Goal: Contribute content: Add original content to the website for others to see

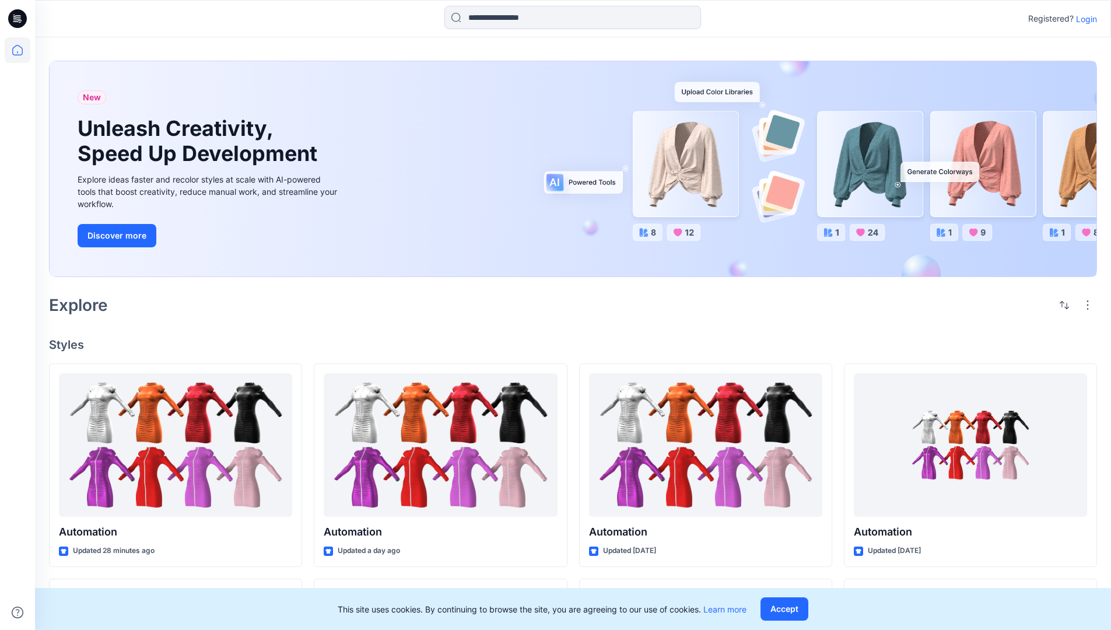
click at [1083, 19] on p "Login" at bounding box center [1086, 19] width 21 height 12
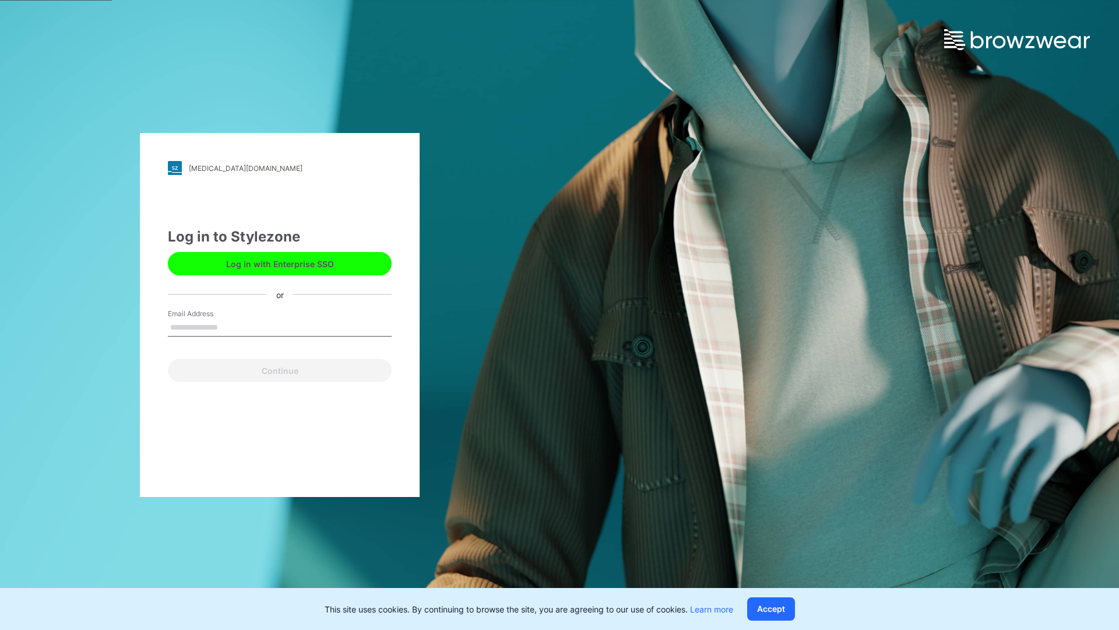
click at [230, 326] on input "Email Address" at bounding box center [280, 327] width 224 height 17
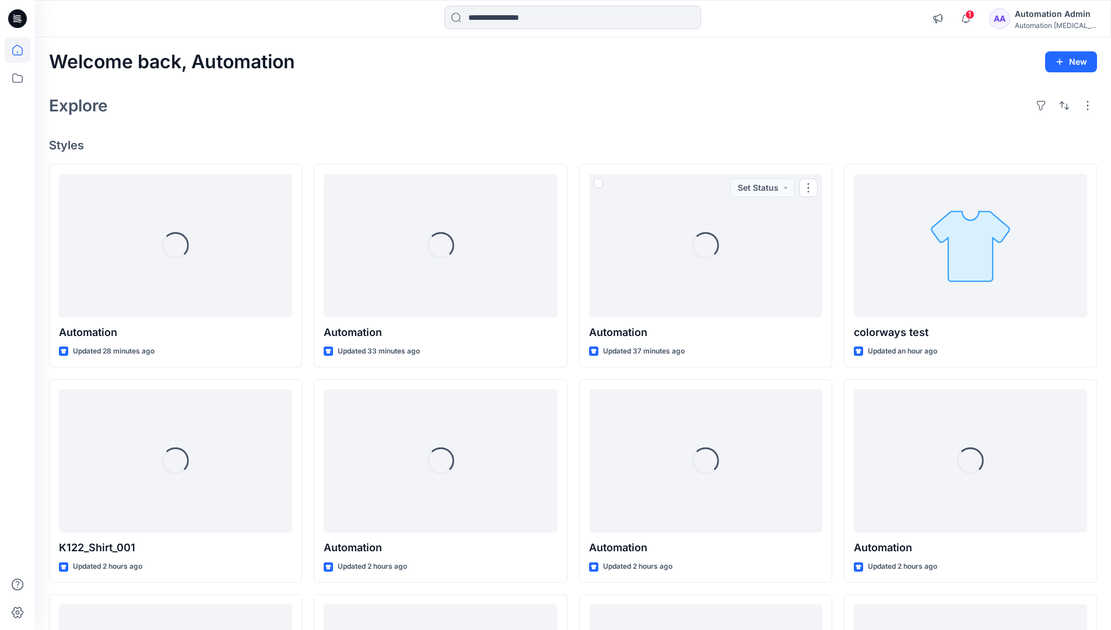
click at [22, 50] on icon at bounding box center [17, 50] width 10 height 10
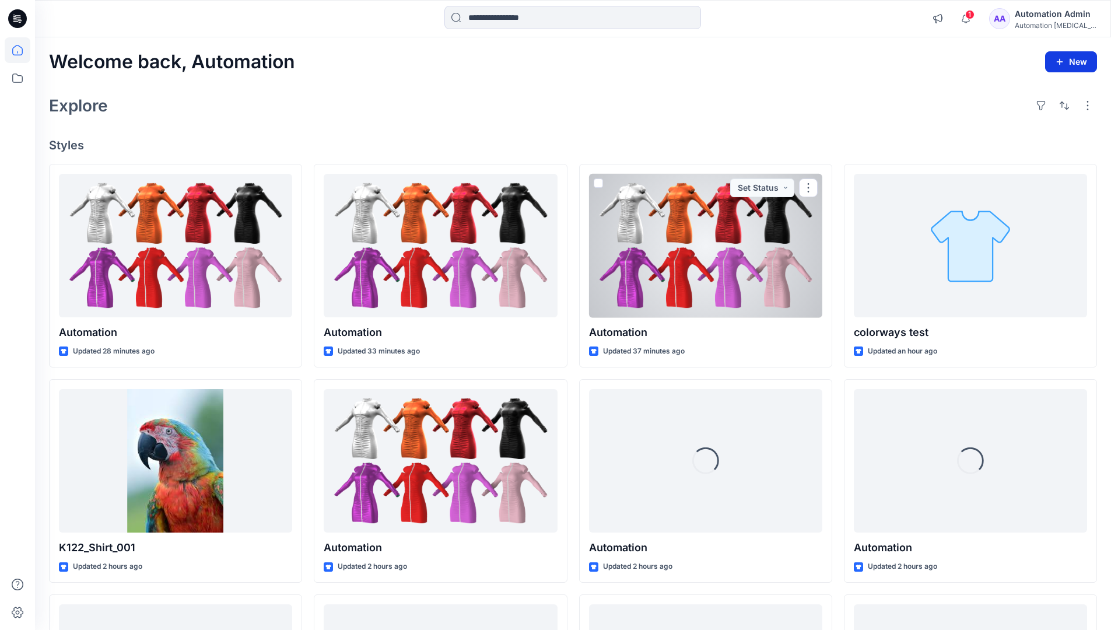
click at [1065, 56] on button "New" at bounding box center [1071, 61] width 52 height 21
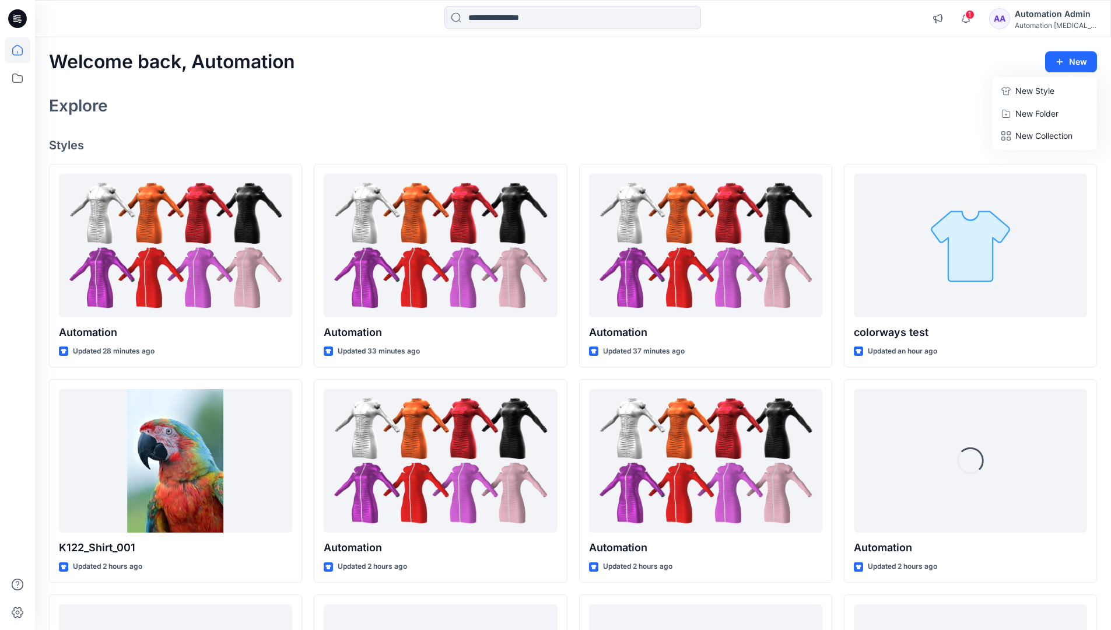
click at [1036, 92] on p "New Style" at bounding box center [1034, 91] width 39 height 14
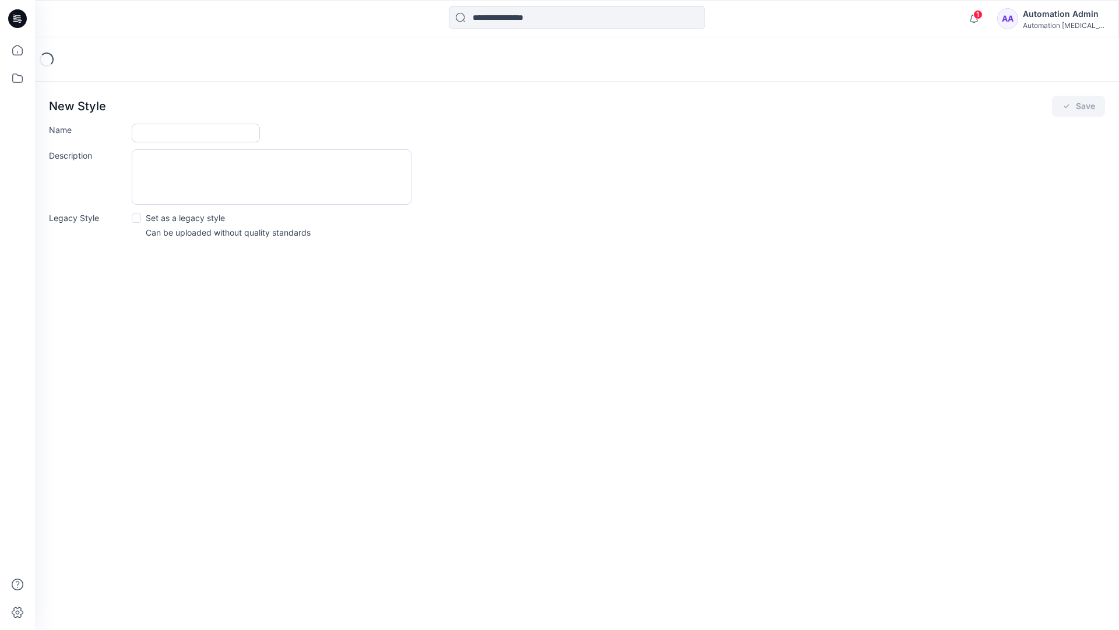
click at [143, 134] on input "Name" at bounding box center [196, 133] width 128 height 19
click at [220, 127] on input "Name" at bounding box center [196, 133] width 128 height 19
type input "**********"
click at [1087, 104] on button "Save" at bounding box center [1078, 106] width 53 height 21
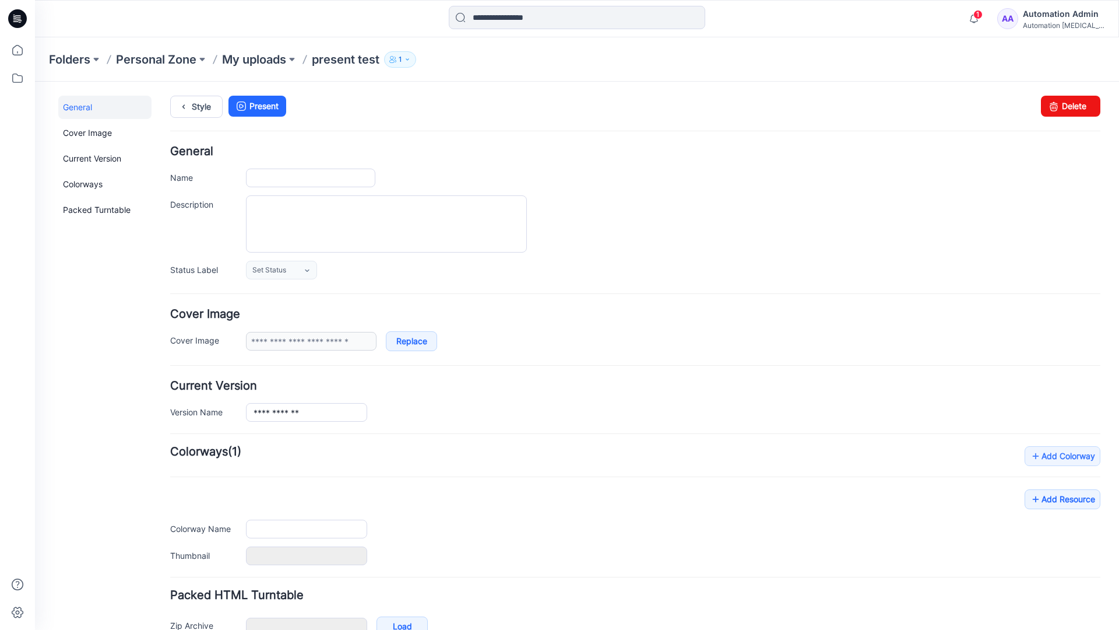
type input "**********"
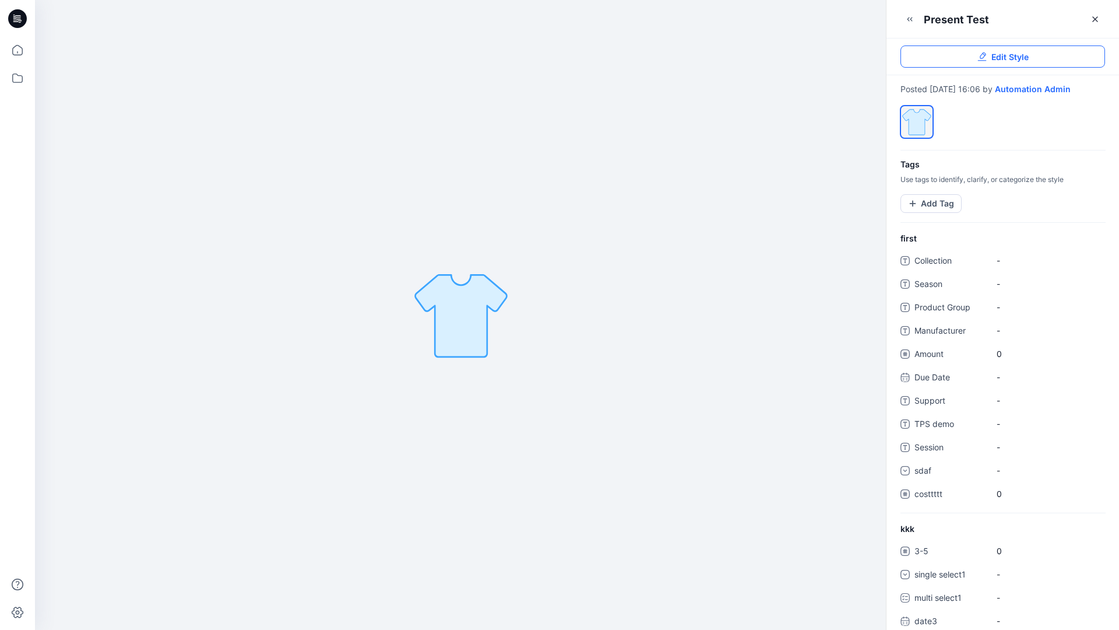
click at [1033, 58] on link "Edit Style" at bounding box center [1003, 56] width 205 height 22
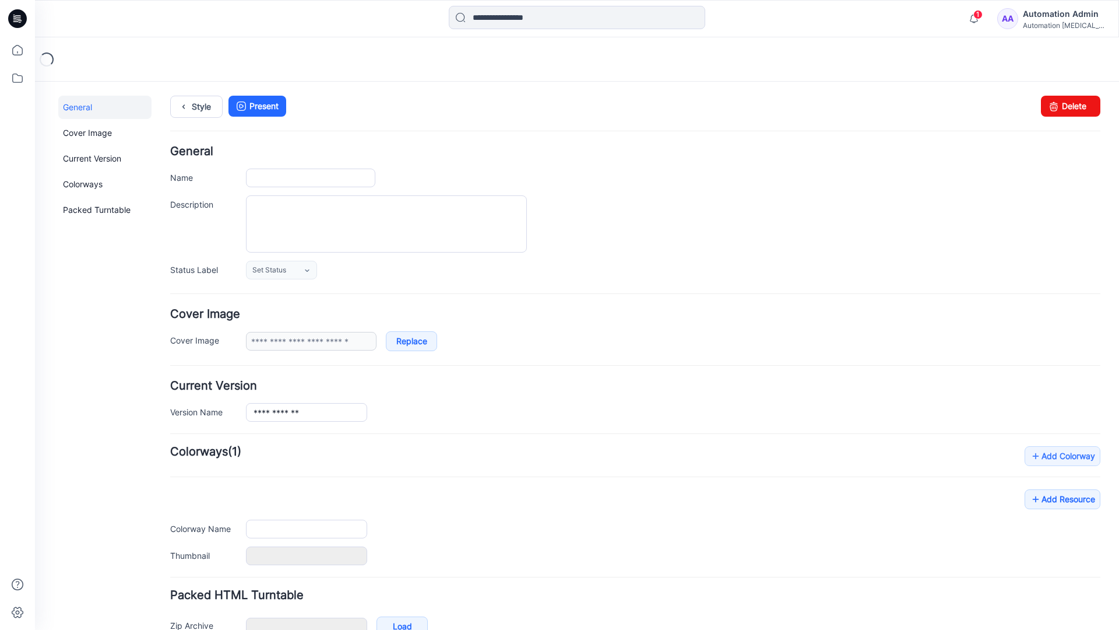
type input "**********"
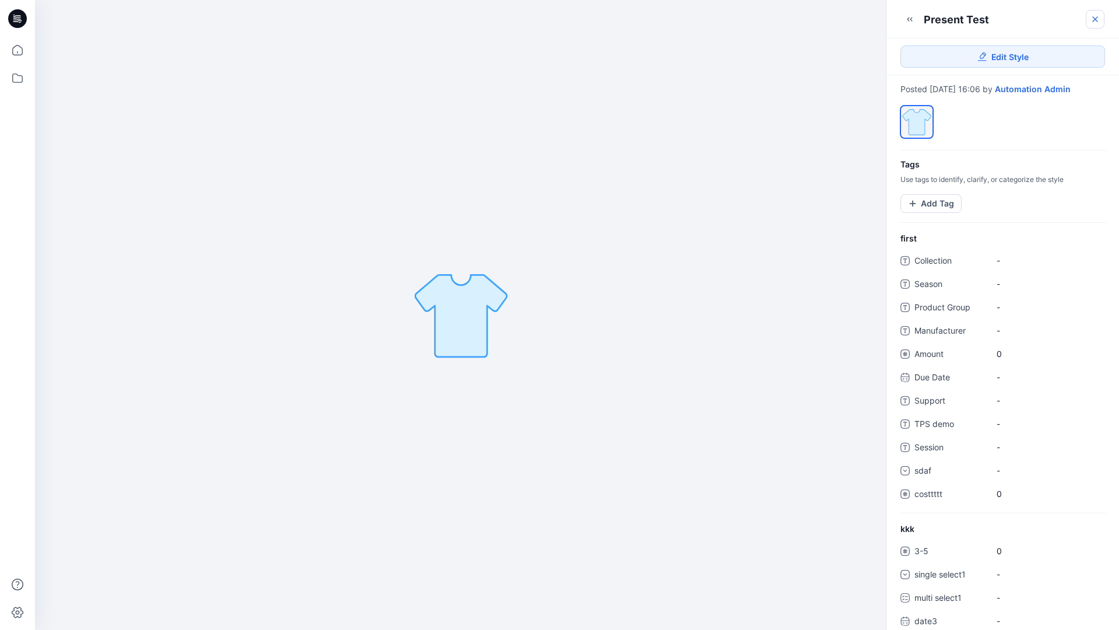
click at [1096, 21] on icon at bounding box center [1095, 19] width 9 height 9
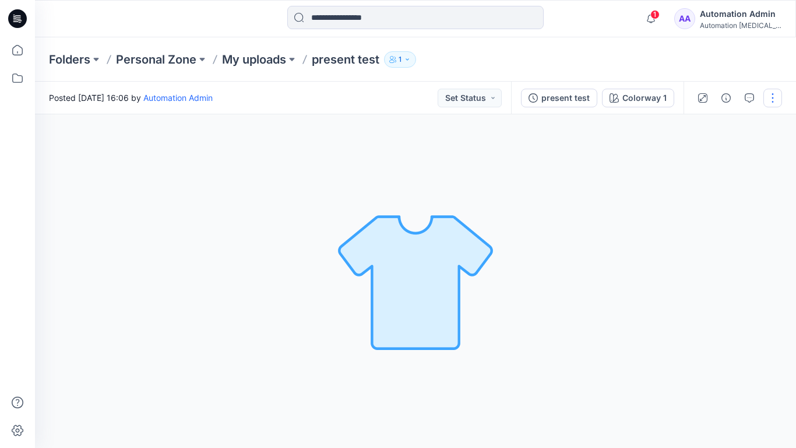
click at [772, 103] on button "button" at bounding box center [773, 98] width 19 height 19
click at [691, 124] on p "Present" at bounding box center [705, 125] width 29 height 12
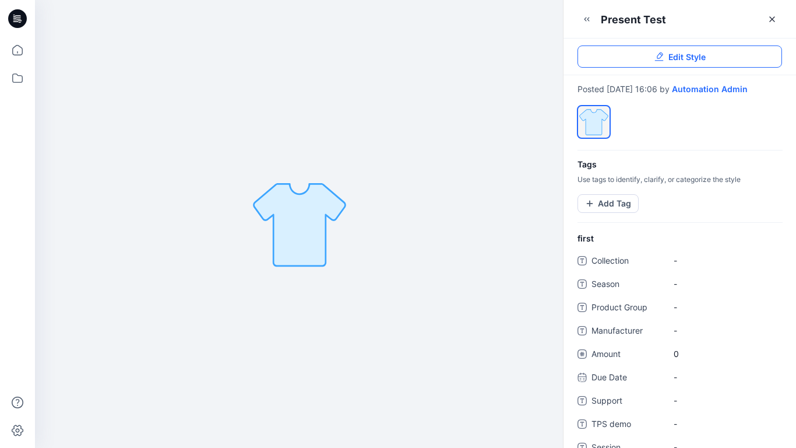
click at [760, 55] on link "Edit Style" at bounding box center [680, 56] width 205 height 22
click at [616, 203] on button "Add Tag" at bounding box center [608, 203] width 61 height 19
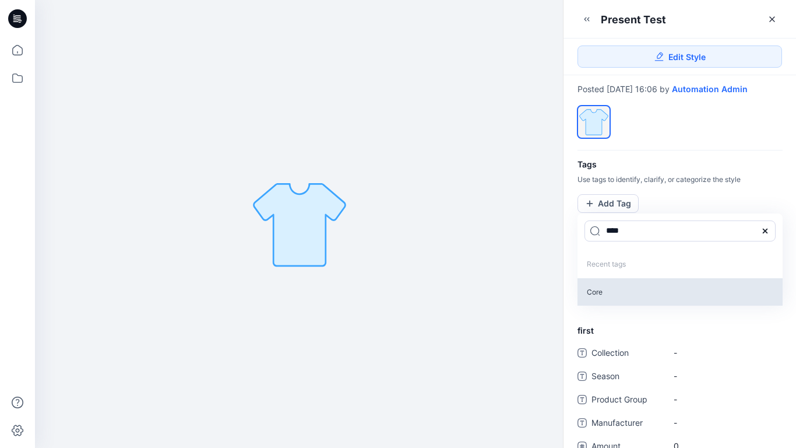
type input "****"
click at [595, 292] on p "Core" at bounding box center [680, 291] width 205 height 27
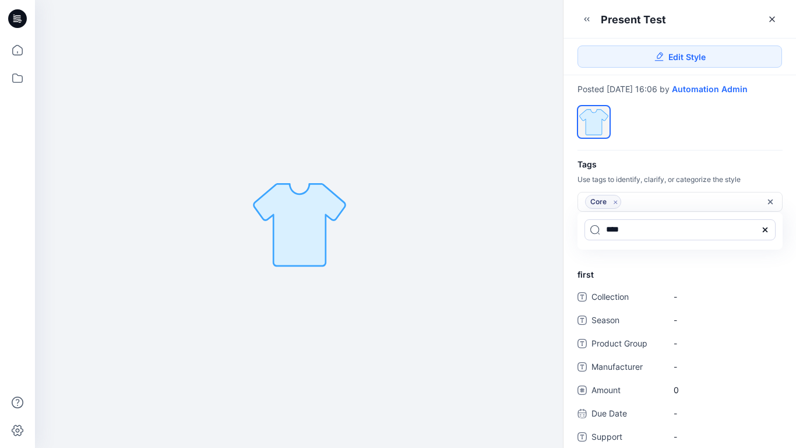
click at [769, 229] on icon at bounding box center [765, 229] width 9 height 9
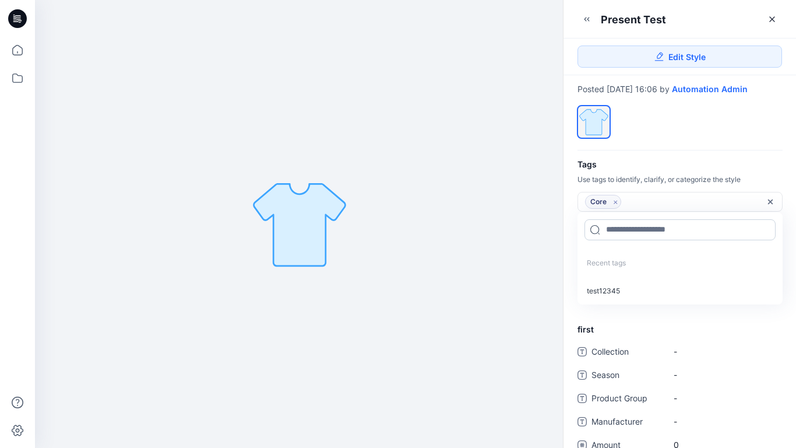
click at [641, 227] on input at bounding box center [680, 229] width 191 height 21
type input "*********"
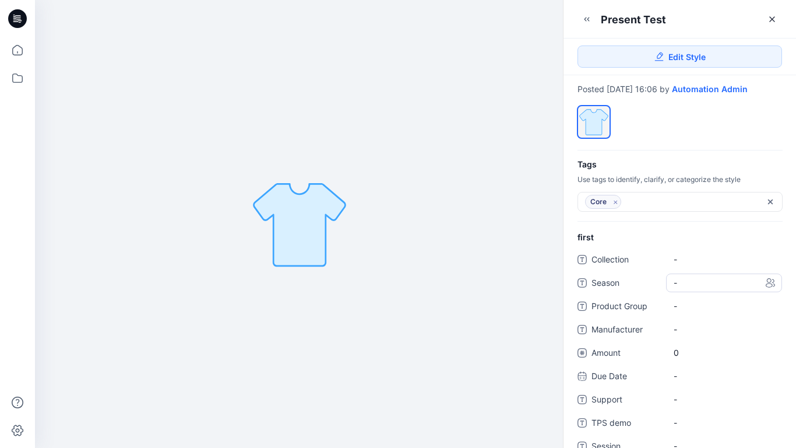
click at [686, 285] on span "-" at bounding box center [724, 282] width 101 height 12
type textarea "*****"
click at [719, 308] on Group "-" at bounding box center [724, 306] width 101 height 12
type textarea "****"
click at [680, 325] on span "-" at bounding box center [724, 329] width 101 height 12
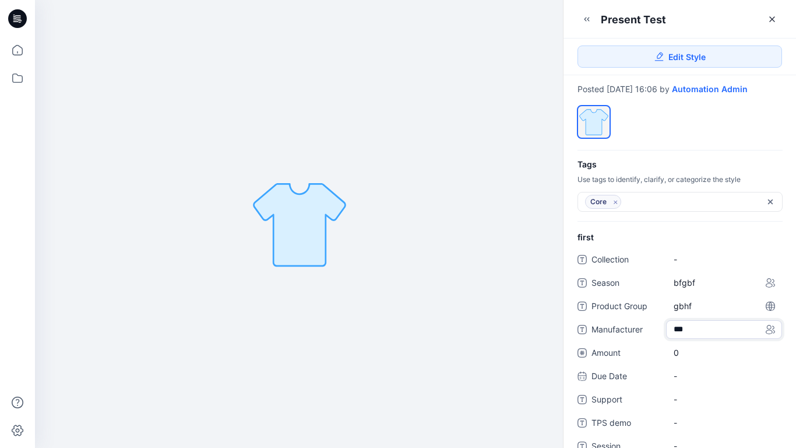
type textarea "****"
click at [682, 354] on span "0" at bounding box center [724, 352] width 101 height 12
type input "*"
click at [683, 380] on div "-" at bounding box center [724, 388] width 116 height 19
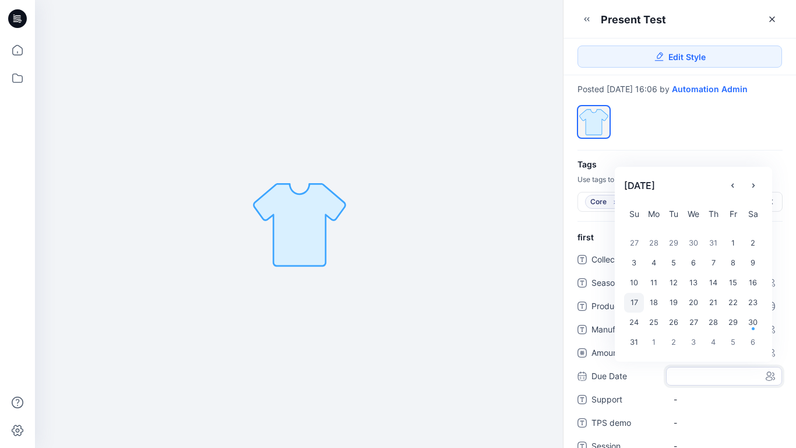
click at [638, 301] on div "17" at bounding box center [634, 303] width 20 height 20
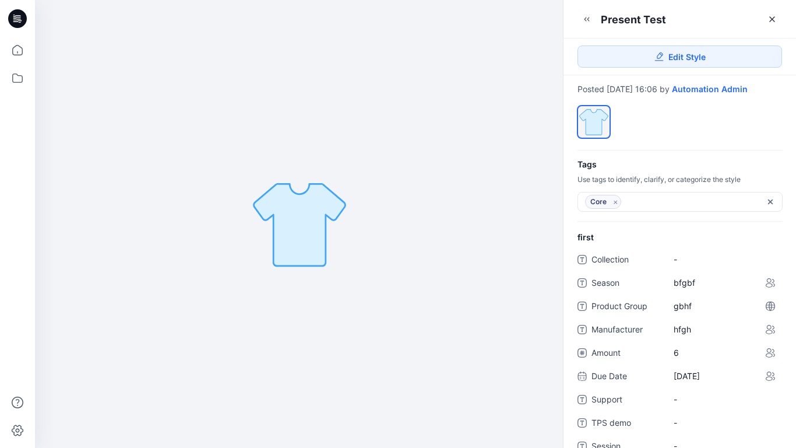
scroll to position [251, 0]
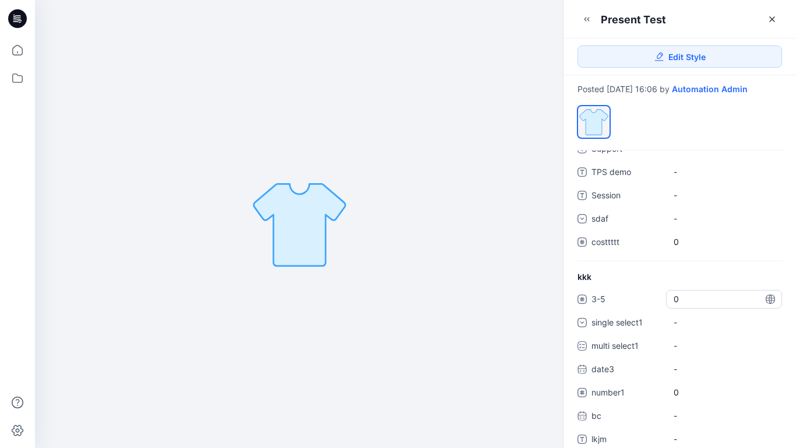
click at [680, 300] on span "0" at bounding box center [724, 299] width 101 height 12
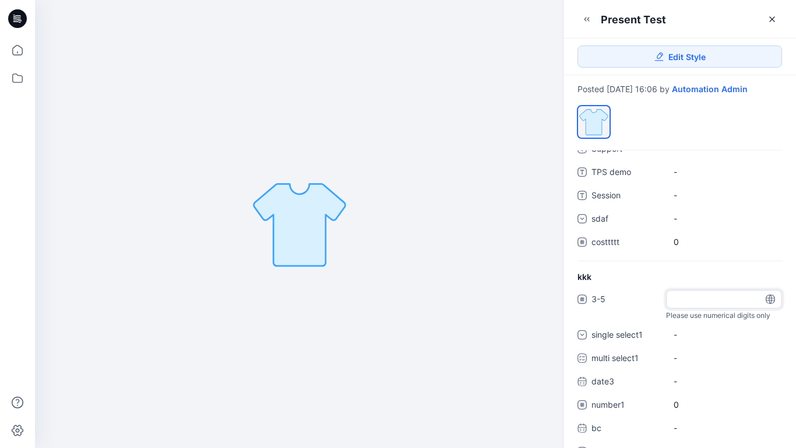
type input "*"
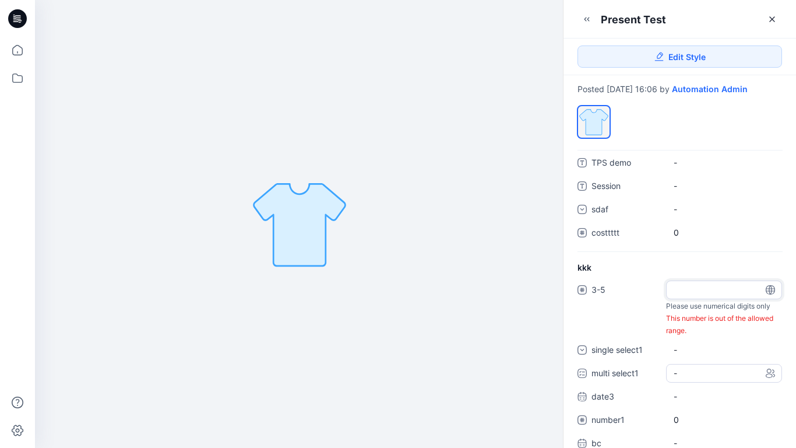
click at [704, 373] on div "3-5 * Please use numerical digits only This number is out of the allowed range.…" at bounding box center [680, 382] width 205 height 205
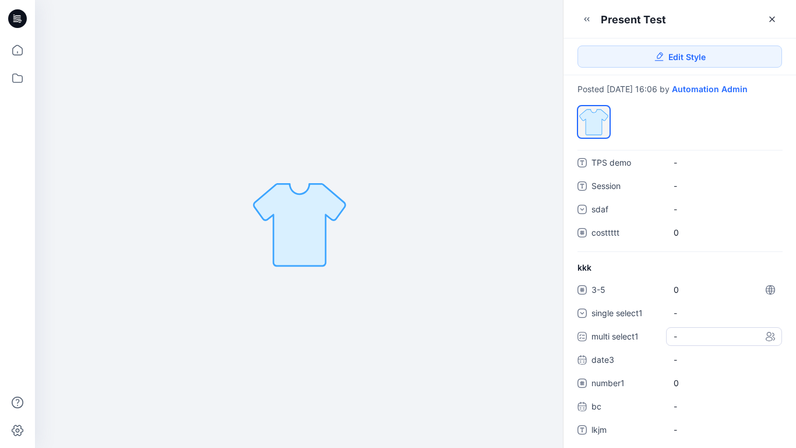
click at [700, 339] on div "-" at bounding box center [724, 336] width 116 height 19
click at [684, 362] on span at bounding box center [680, 361] width 9 height 9
click at [680, 384] on span at bounding box center [680, 386] width 9 height 9
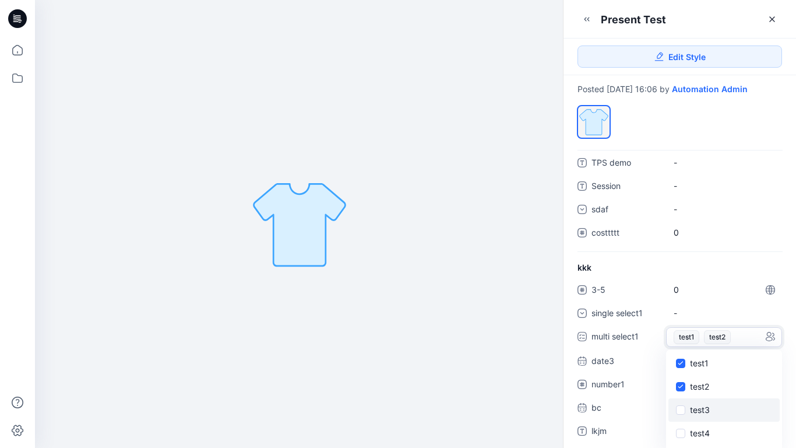
click at [680, 407] on span at bounding box center [680, 409] width 9 height 9
click at [681, 365] on icon at bounding box center [680, 363] width 5 height 4
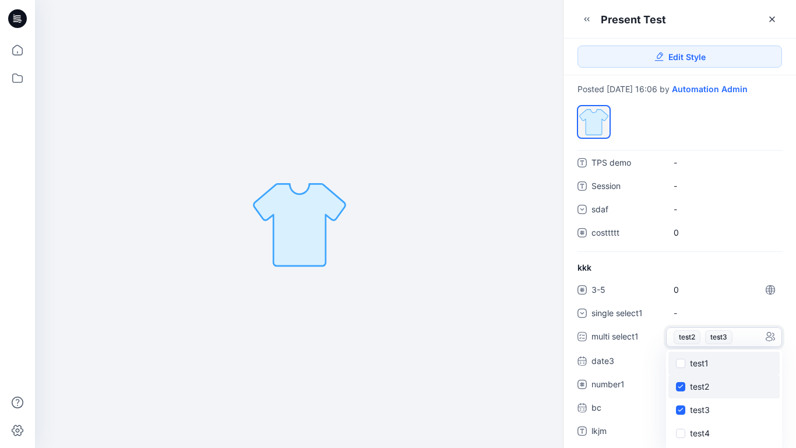
click at [681, 389] on span at bounding box center [680, 386] width 9 height 9
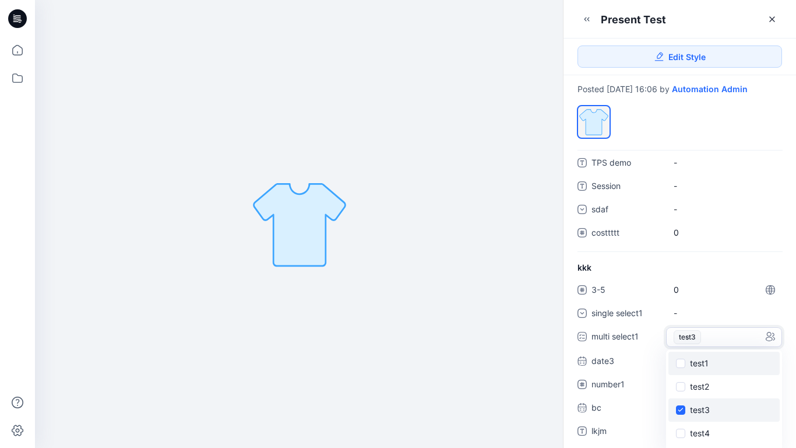
click at [682, 406] on span at bounding box center [680, 409] width 9 height 9
click at [742, 264] on div "kkk 3-5 0 single select1 - multi select1 - test1 test2 test3 test4 test5 test6 …" at bounding box center [680, 355] width 233 height 188
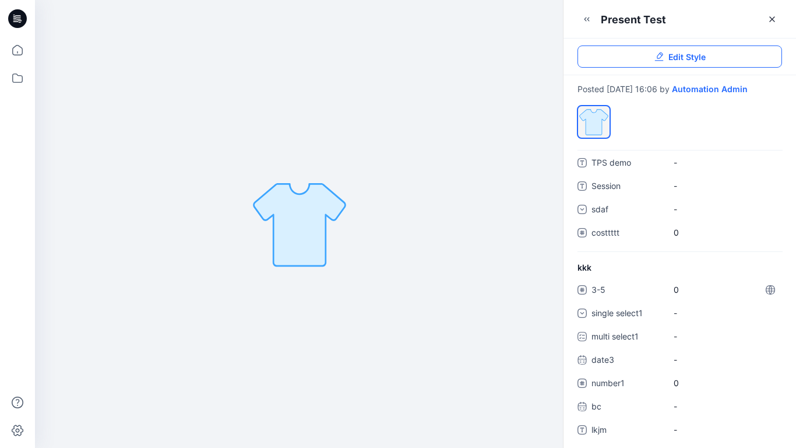
click at [683, 58] on span "Edit Style" at bounding box center [687, 57] width 37 height 12
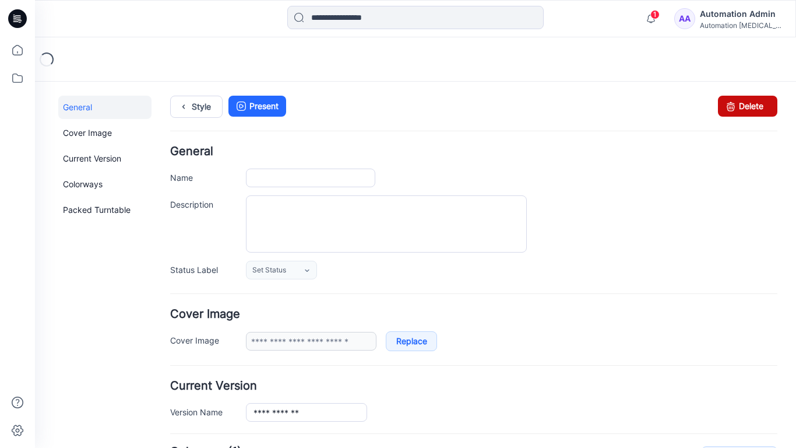
click at [729, 102] on icon at bounding box center [731, 106] width 16 height 21
type input "**********"
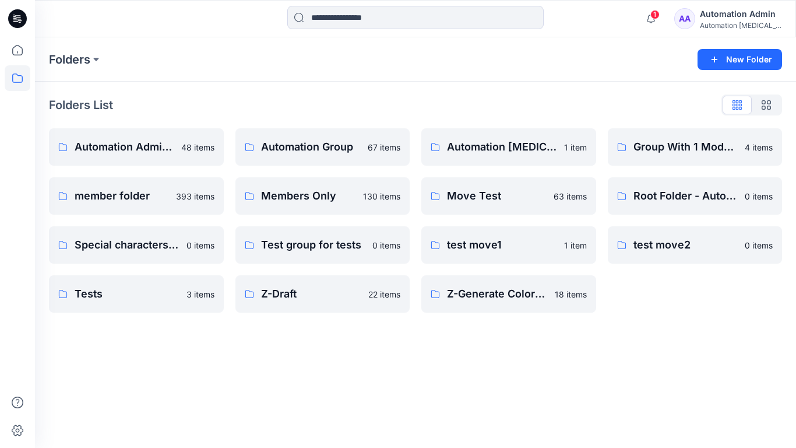
click at [732, 18] on div "Automation Admin" at bounding box center [741, 14] width 82 height 14
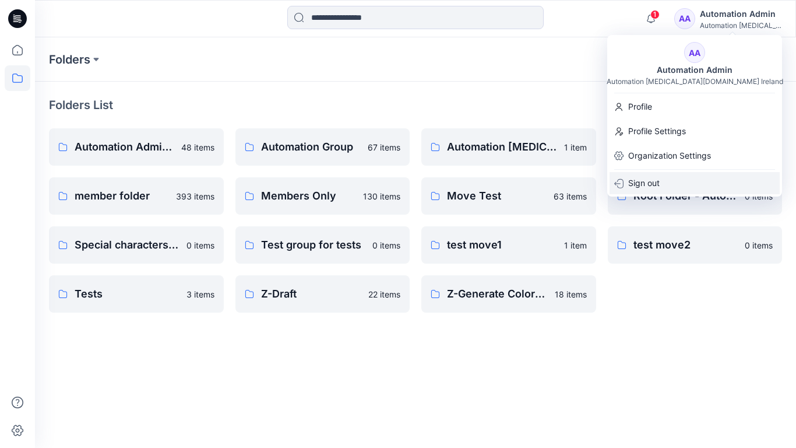
click at [675, 176] on div "Sign out" at bounding box center [695, 183] width 170 height 22
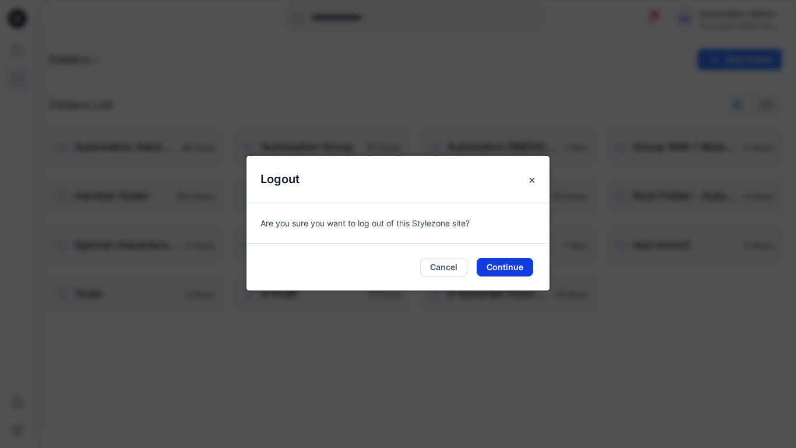
click at [525, 264] on button "Continue" at bounding box center [505, 267] width 57 height 19
